Goal: Obtain resource: Obtain resource

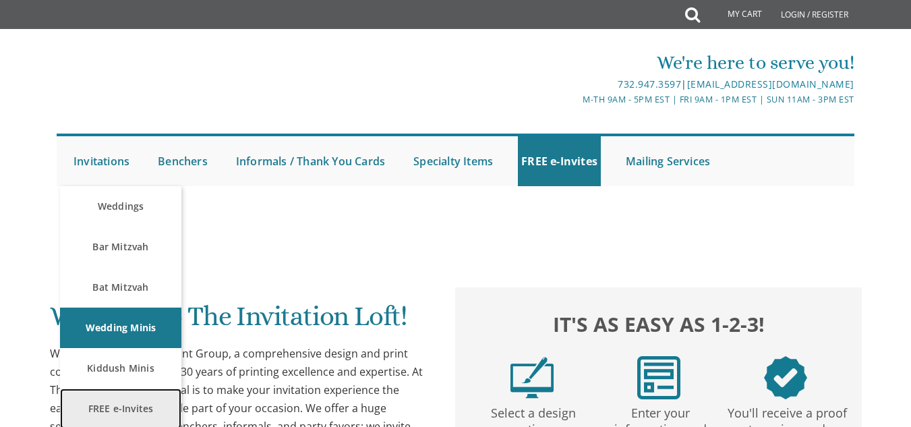
click at [116, 398] on link "FREE e-Invites" at bounding box center [120, 408] width 121 height 40
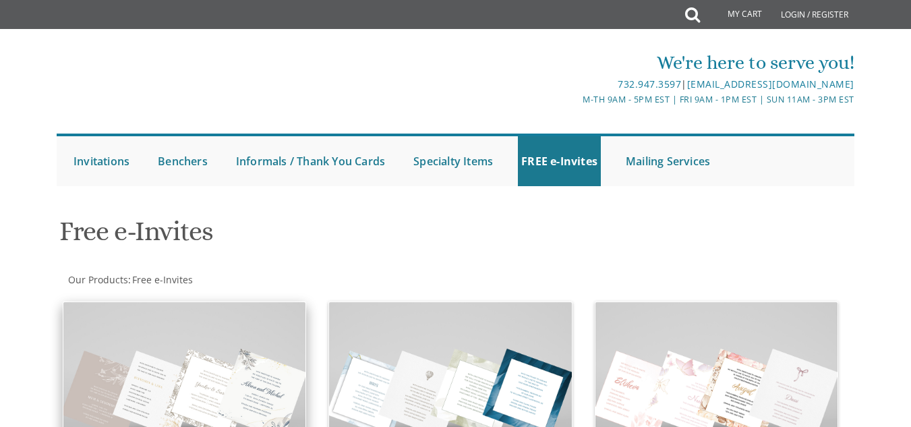
click at [264, 336] on img at bounding box center [184, 392] width 242 height 181
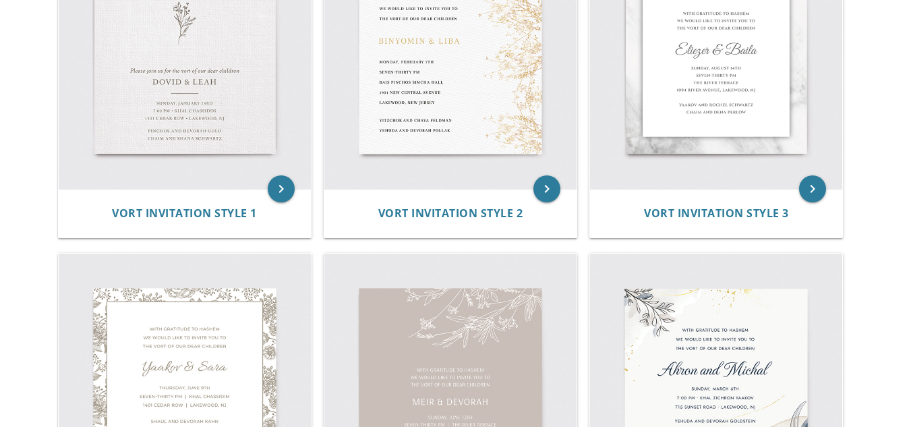
scroll to position [745, 0]
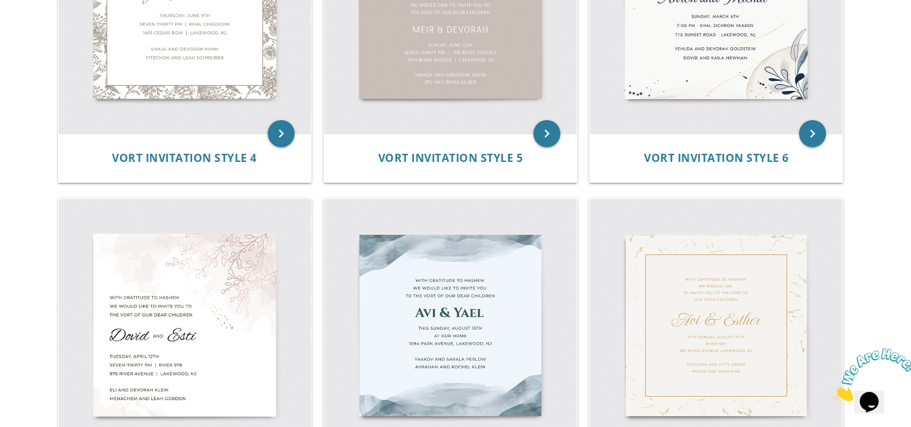
drag, startPoint x: 0, startPoint y: 0, endPoint x: 919, endPoint y: 104, distance: 924.6
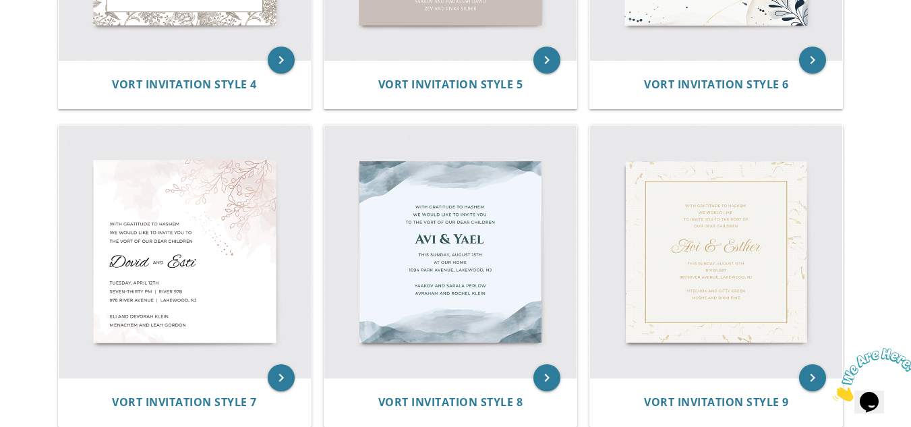
scroll to position [881, 0]
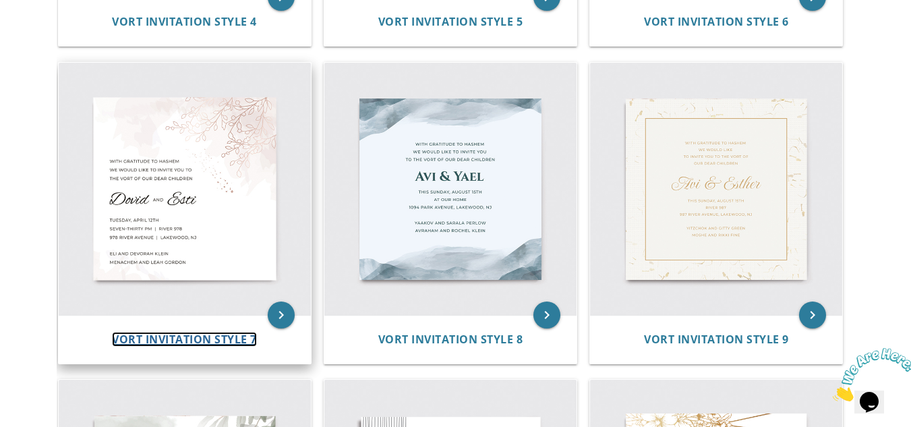
click at [179, 342] on span "Vort Invitation Style 7" at bounding box center [184, 339] width 145 height 15
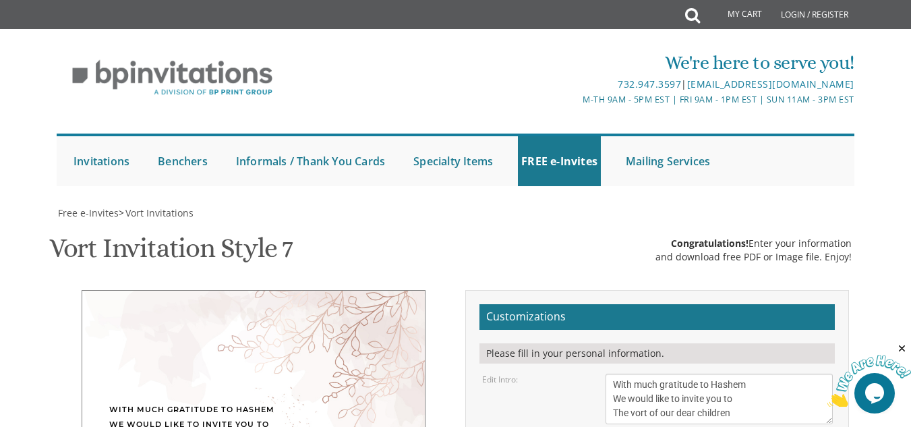
scroll to position [273, 0]
drag, startPoint x: 671, startPoint y: 212, endPoint x: 560, endPoint y: 261, distance: 121.3
type textarea "Meyer & Rivka"
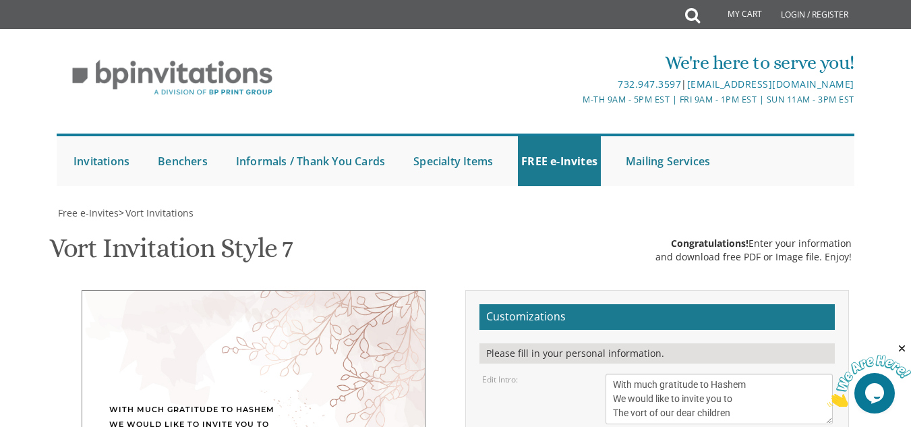
type textarea "Sunday, October 19th Seven PM | Prospect Park Yeshiva 1601 Ave R | Brooklyn, NY"
drag, startPoint x: 725, startPoint y: 315, endPoint x: 599, endPoint y: 307, distance: 125.6
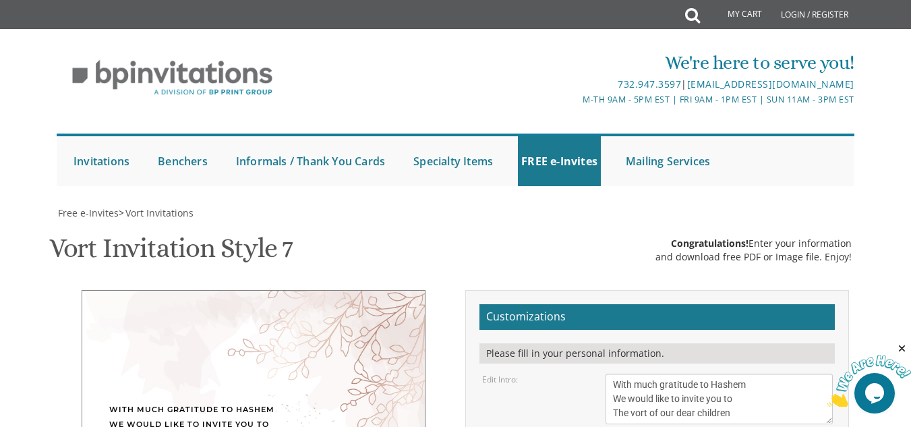
type textarea "Moshe Zvi and Nechami Kelman Dovid and Aliza Lehrer"
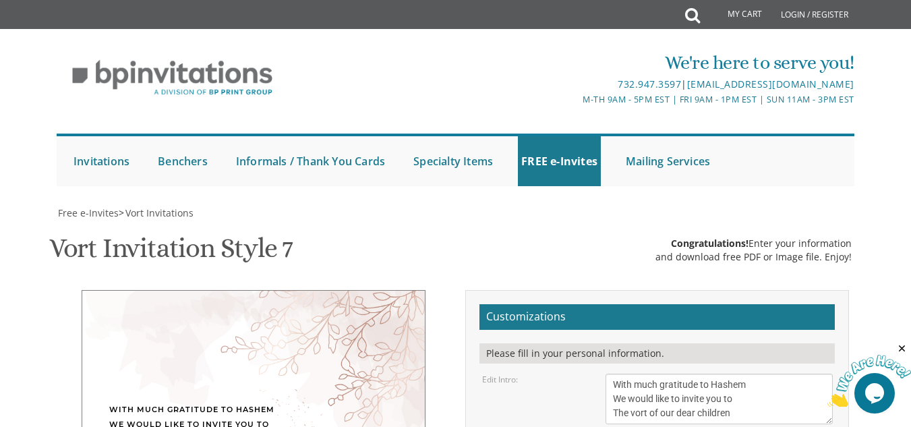
type input "adinakelman01@gmail.com"
